Goal: Transaction & Acquisition: Purchase product/service

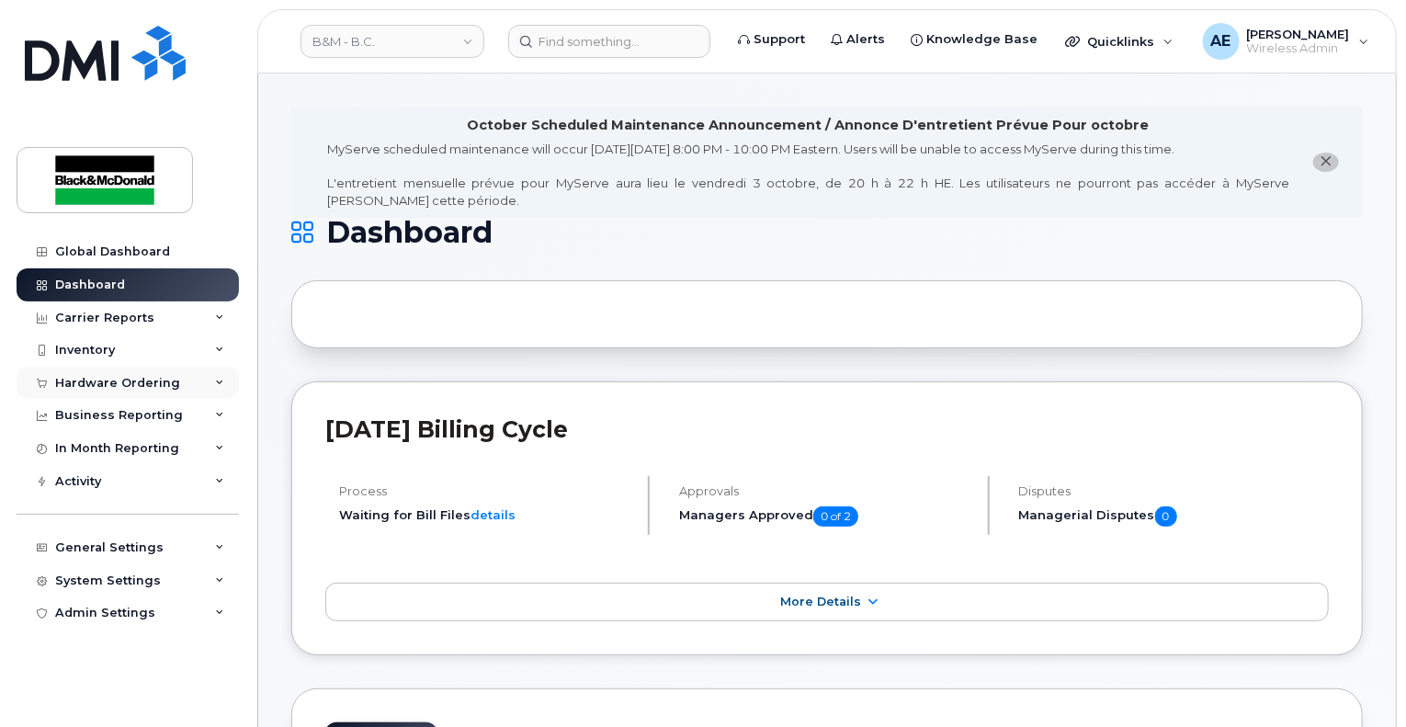
click at [127, 393] on div "Hardware Ordering" at bounding box center [128, 383] width 222 height 33
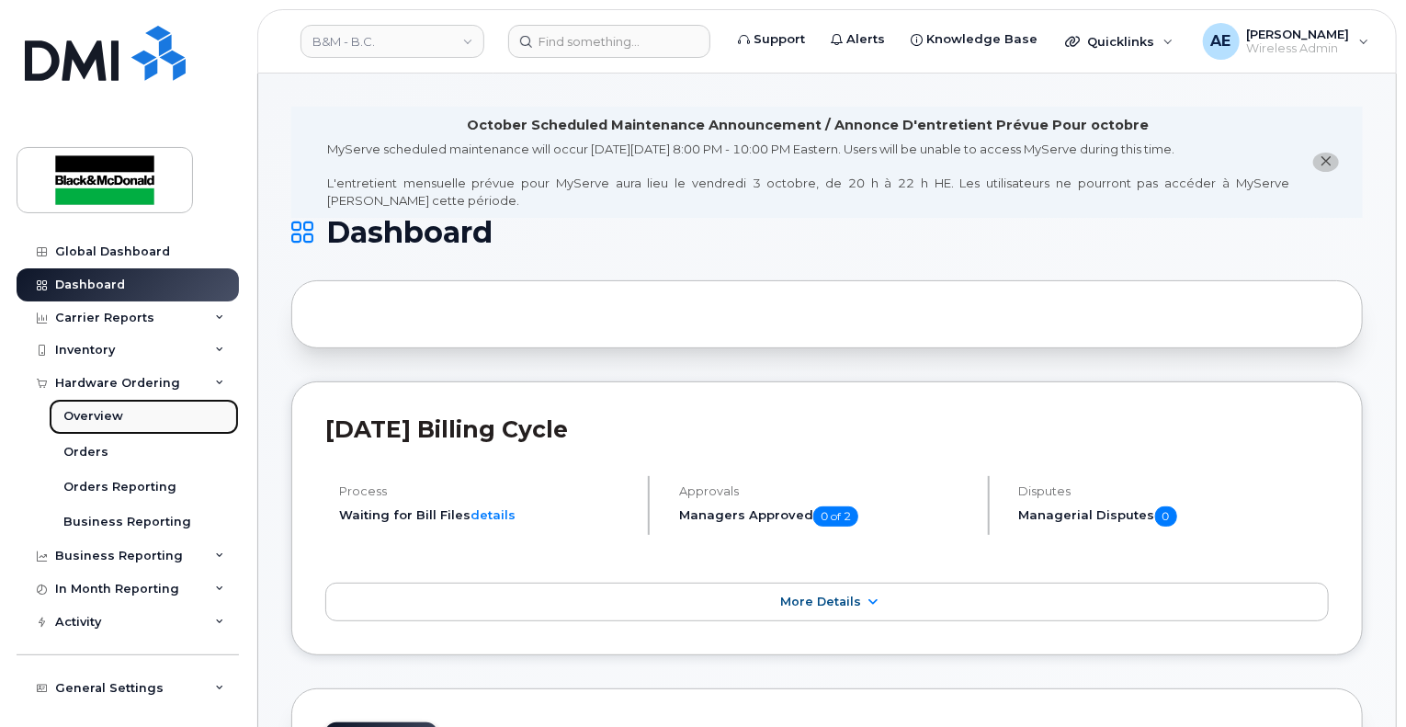
click at [118, 418] on div "Overview" at bounding box center [93, 416] width 60 height 17
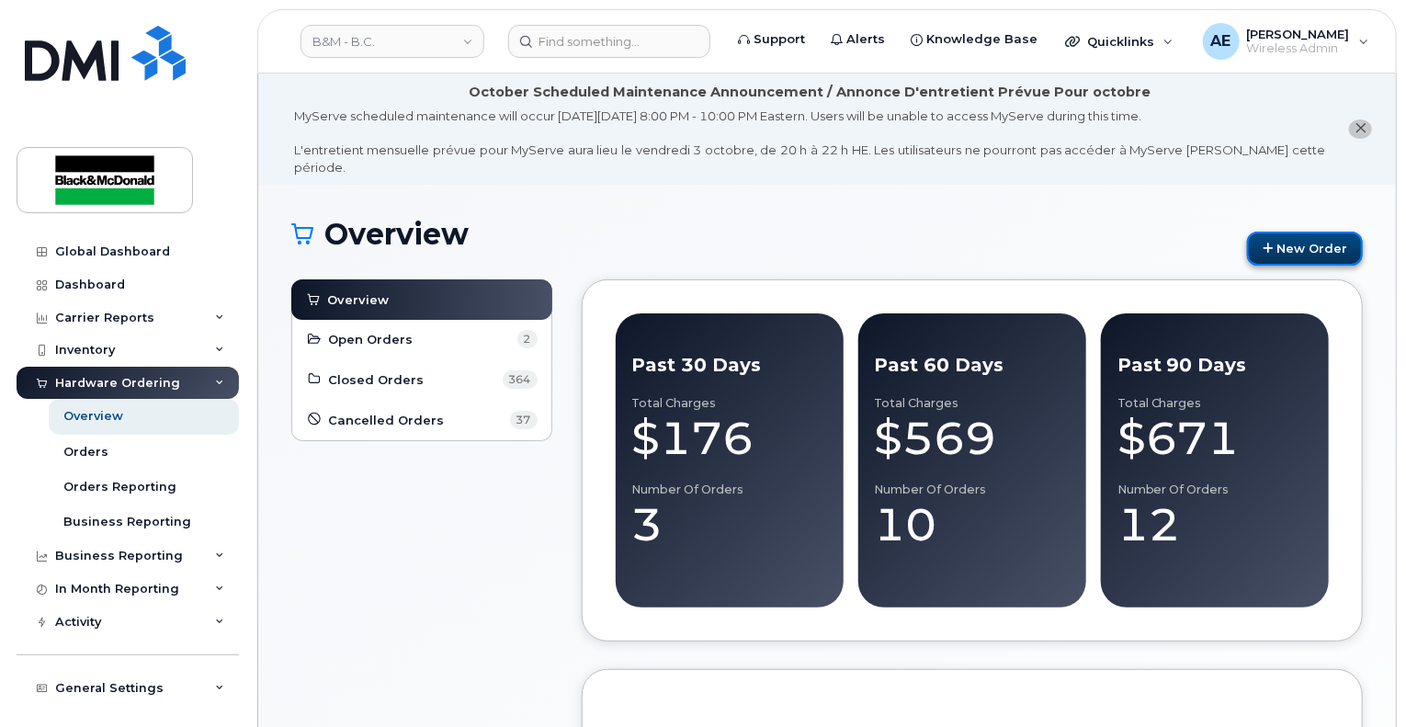
click at [1291, 238] on link "New Order" at bounding box center [1305, 249] width 116 height 34
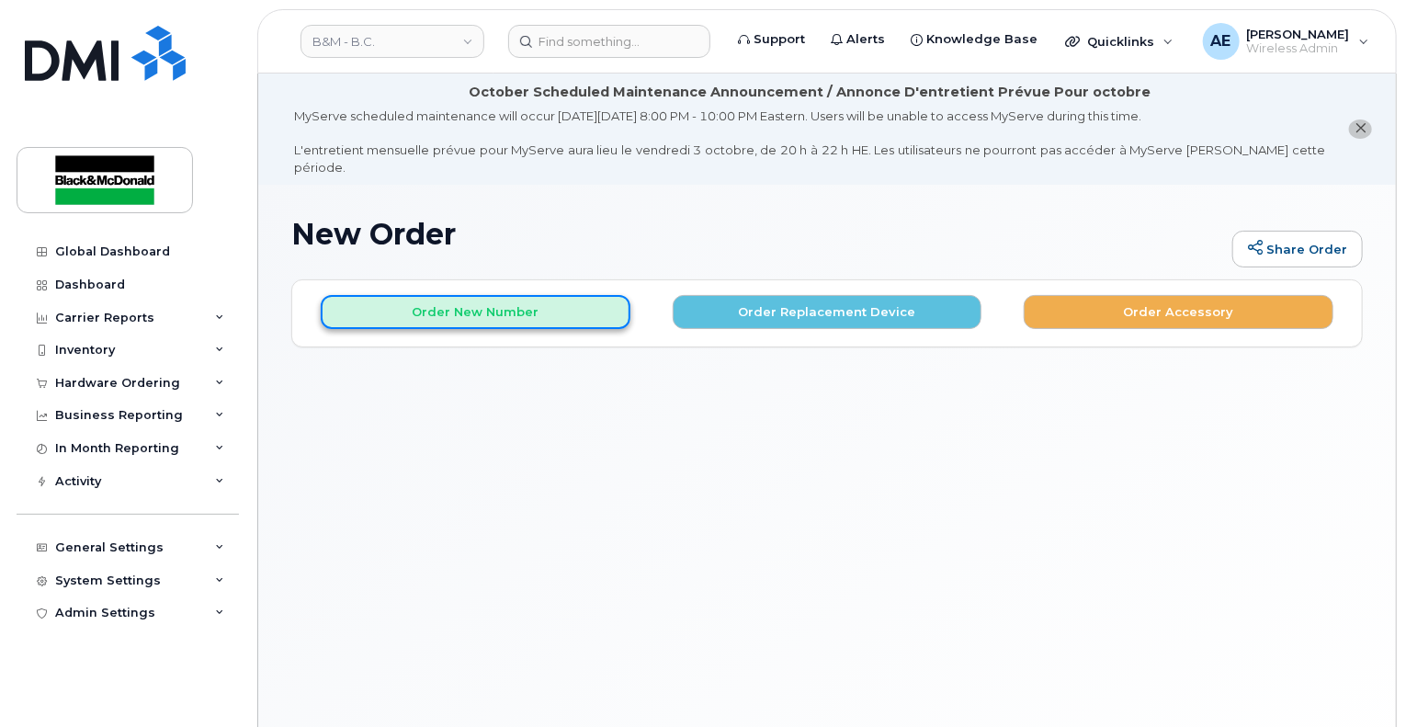
click at [537, 303] on button "Order New Number" at bounding box center [476, 312] width 310 height 34
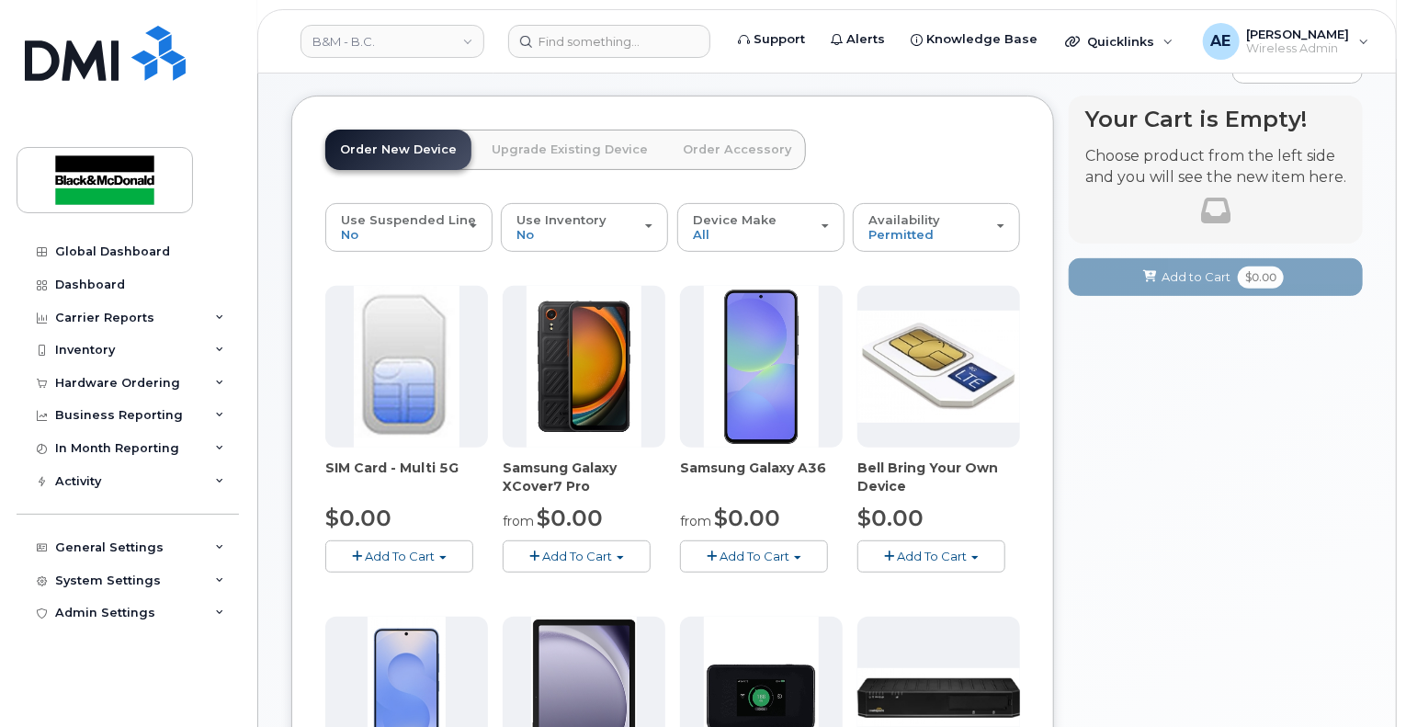
scroll to position [184, 0]
click at [777, 549] on span "Add To Cart" at bounding box center [755, 556] width 70 height 15
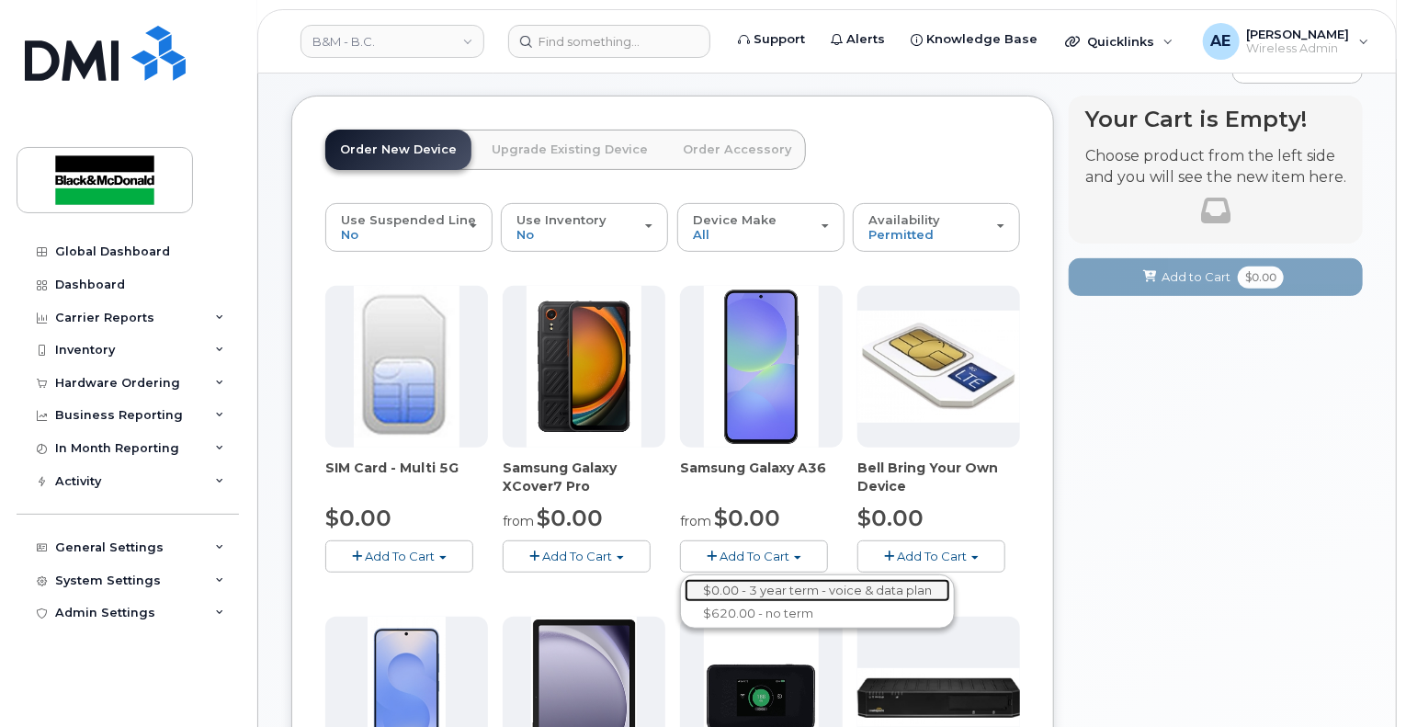
click at [779, 579] on link "$0.00 - 3 year term - voice & data plan" at bounding box center [818, 590] width 266 height 23
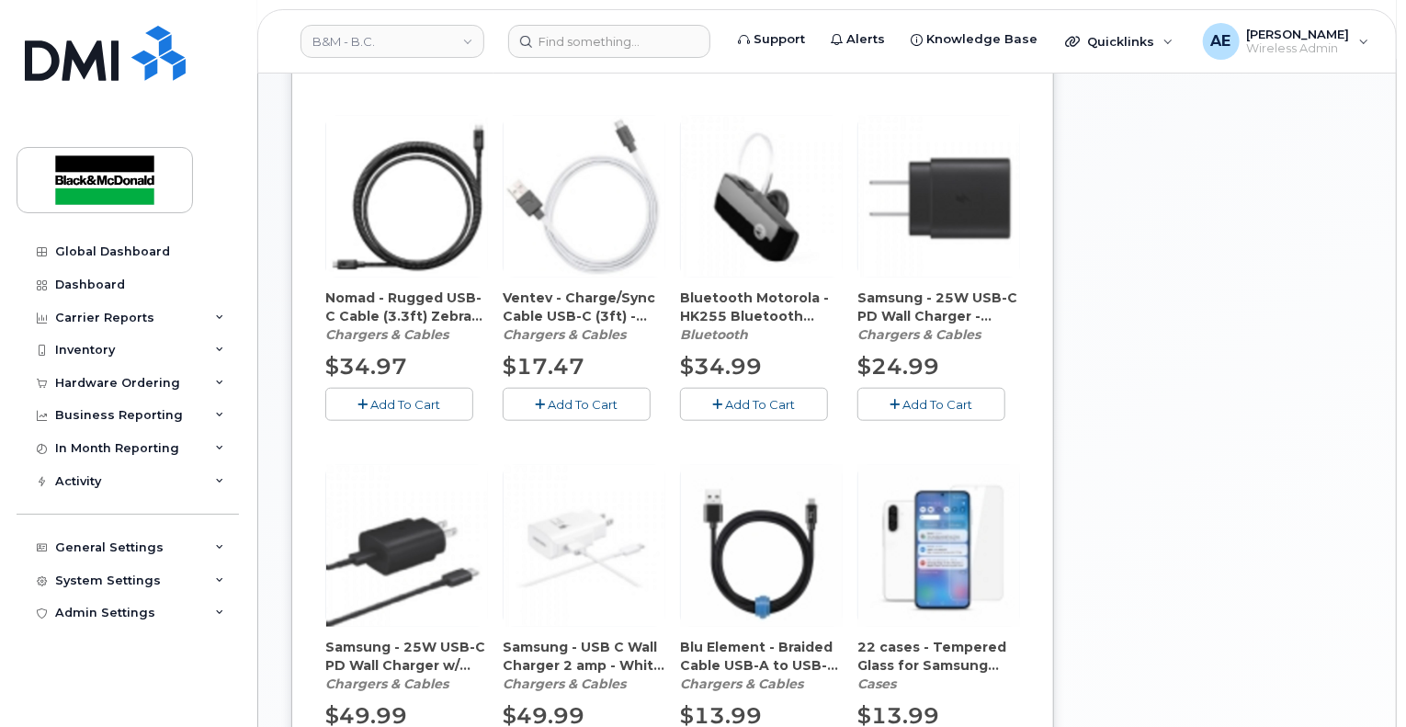
scroll to position [391, 0]
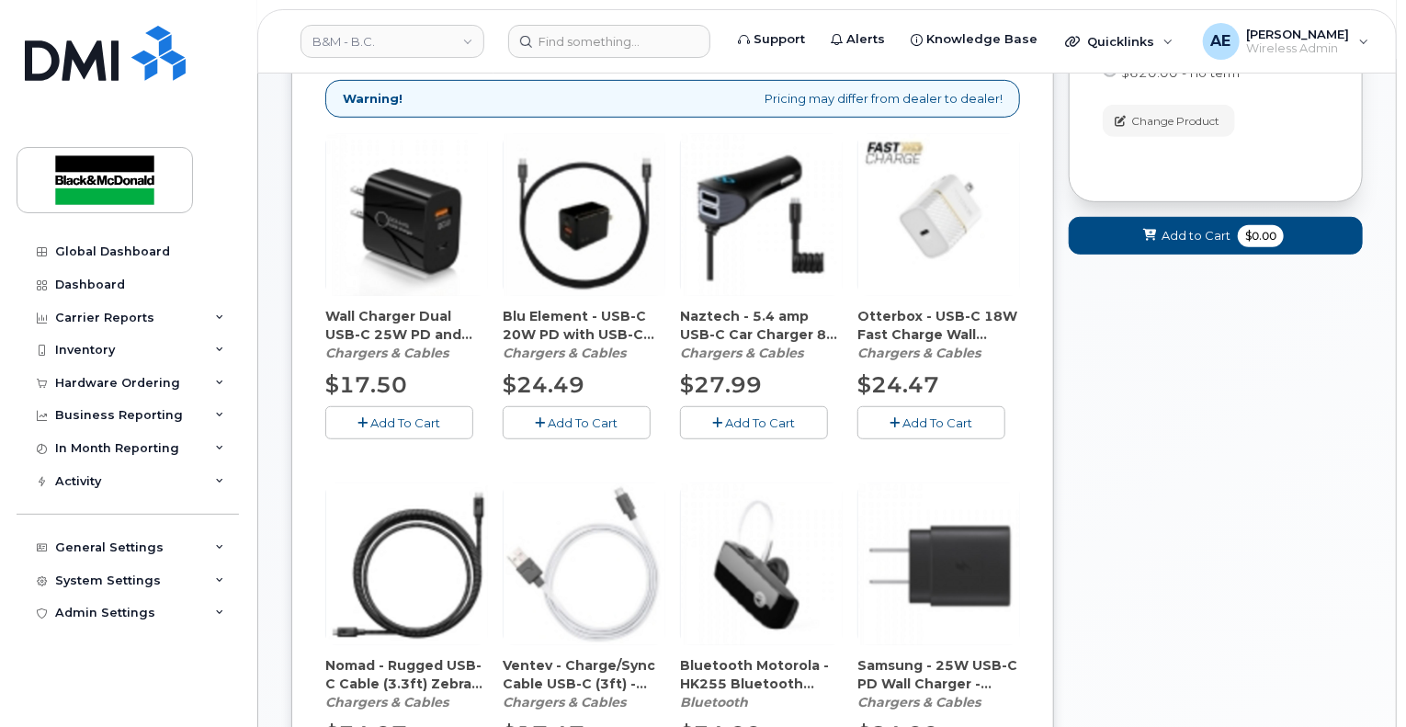
click at [550, 415] on span "Add To Cart" at bounding box center [584, 422] width 70 height 15
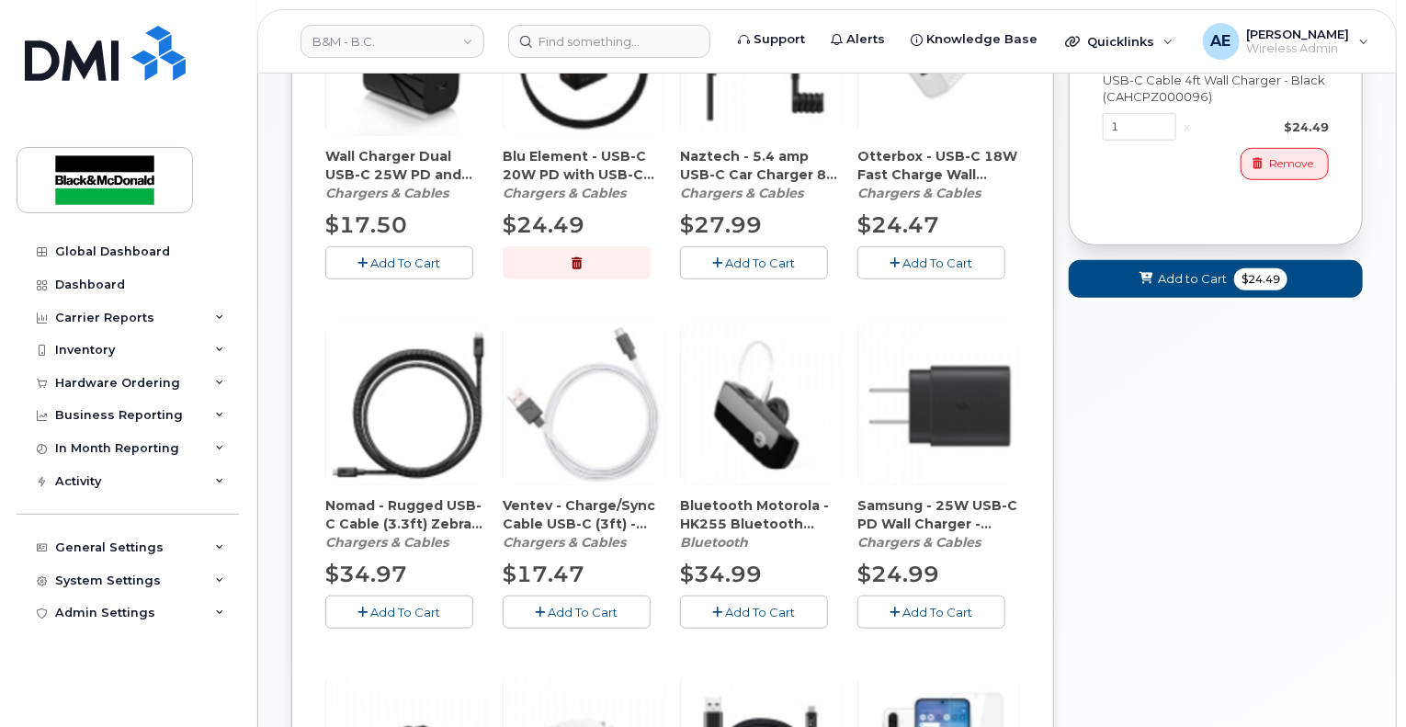
scroll to position [919, 0]
